Goal: Find specific page/section: Find specific page/section

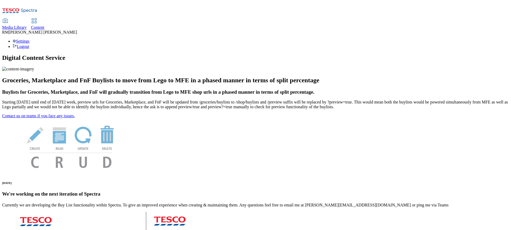
click at [27, 25] on span "Media Library" at bounding box center [14, 27] width 25 height 4
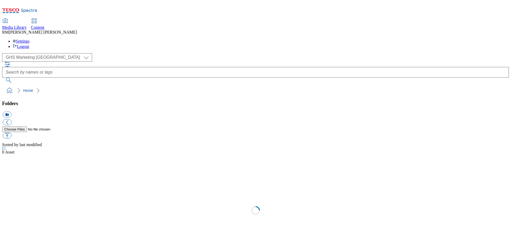
scroll to position [0, 0]
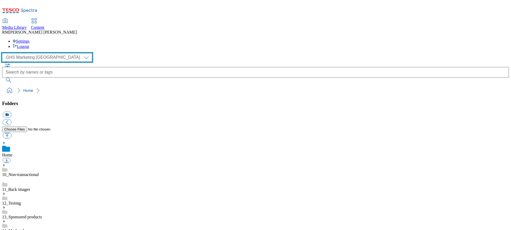
click at [50, 53] on select "GHS Marketing UK iGHS Marketing CE MCA CZ MCA HU MCA SK" at bounding box center [47, 57] width 90 height 8
select select "flare-ighs-ce-mktg"
